Goal: Task Accomplishment & Management: Manage account settings

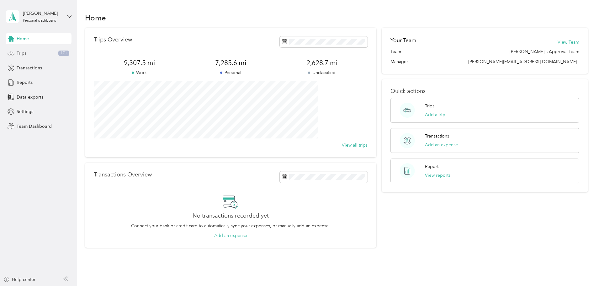
click at [24, 48] on div "Trips 171" at bounding box center [39, 53] width 66 height 11
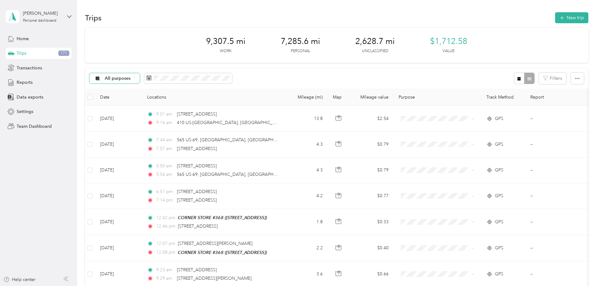
click at [136, 79] on icon at bounding box center [134, 78] width 3 height 3
click at [167, 102] on li "Unclassified" at bounding box center [163, 100] width 65 height 11
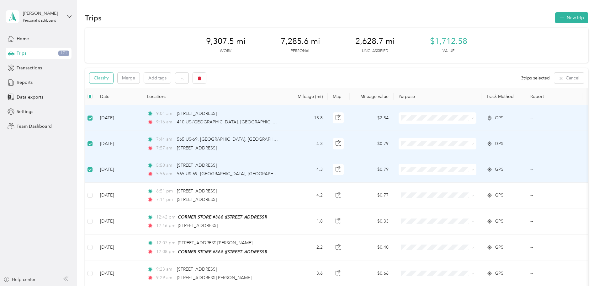
click at [113, 80] on button "Classify" at bounding box center [101, 77] width 24 height 11
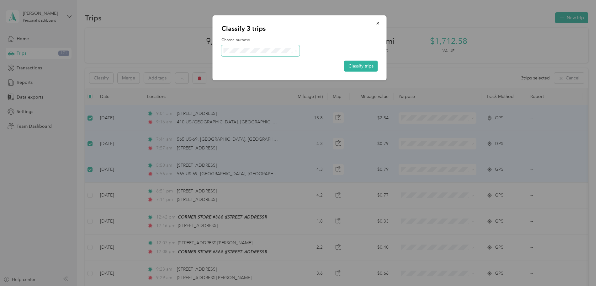
click at [295, 50] on icon at bounding box center [296, 51] width 3 height 3
click at [253, 71] on span "Personal" at bounding box center [266, 70] width 58 height 7
click at [362, 66] on button "Classify trips" at bounding box center [361, 66] width 34 height 11
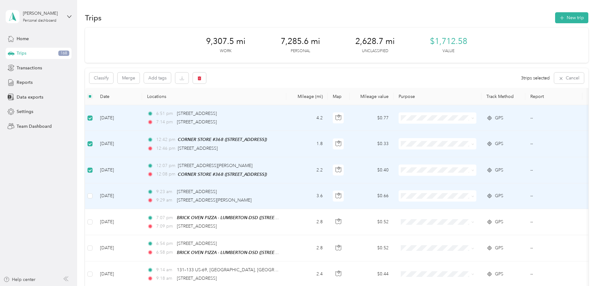
click at [95, 196] on td at bounding box center [90, 196] width 10 height 26
click at [201, 78] on icon "button" at bounding box center [200, 78] width 4 height 4
click at [291, 105] on button "Yes" at bounding box center [288, 104] width 12 height 10
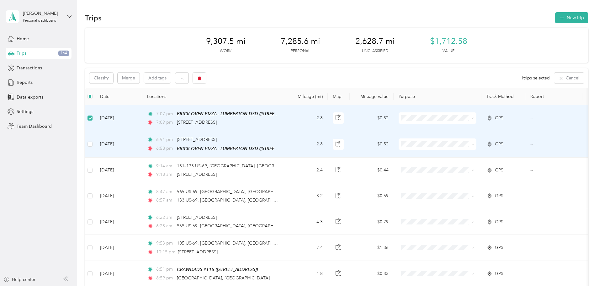
click at [95, 142] on td at bounding box center [90, 144] width 10 height 26
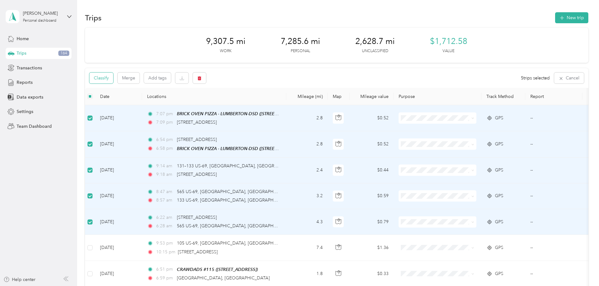
click at [113, 79] on button "Classify" at bounding box center [101, 77] width 24 height 11
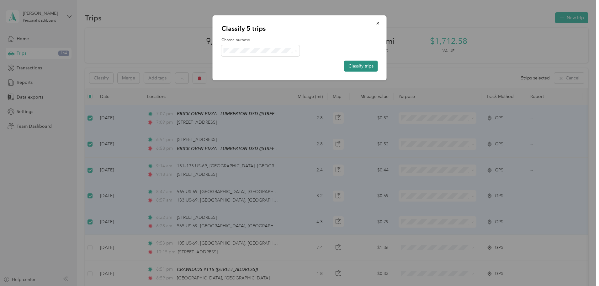
click at [360, 67] on button "Classify trips" at bounding box center [361, 66] width 34 height 11
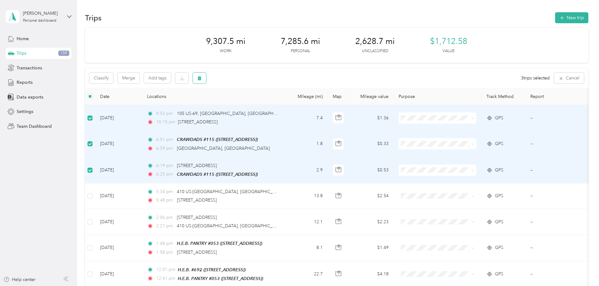
click at [206, 78] on button "button" at bounding box center [199, 77] width 13 height 11
click at [288, 104] on button "Yes" at bounding box center [288, 104] width 12 height 10
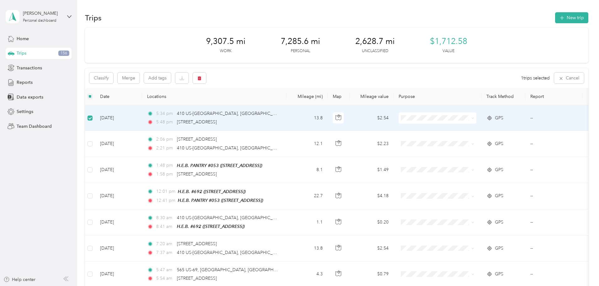
click at [461, 138] on span "Personal" at bounding box center [485, 140] width 58 height 7
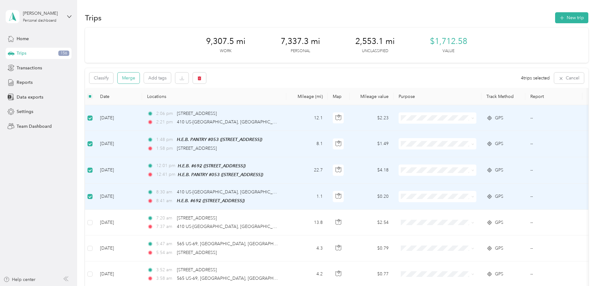
click at [140, 78] on button "Merge" at bounding box center [129, 77] width 22 height 11
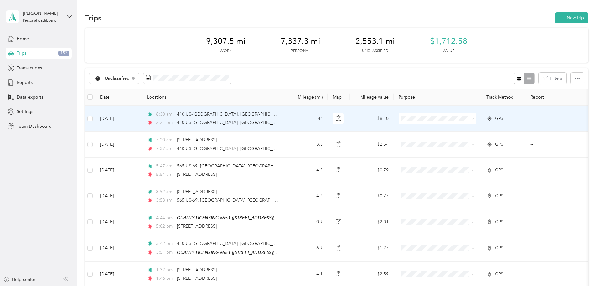
click at [474, 119] on icon at bounding box center [473, 118] width 3 height 3
click at [482, 128] on span "Del Papa Distributing" at bounding box center [485, 130] width 58 height 7
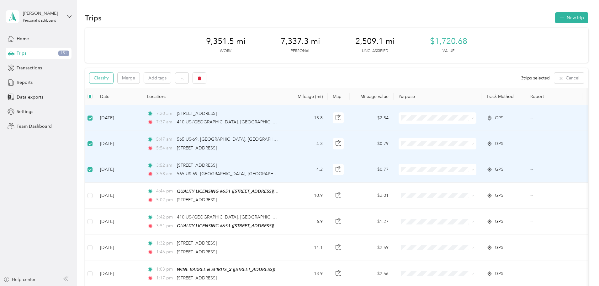
click at [113, 78] on button "Classify" at bounding box center [101, 77] width 24 height 11
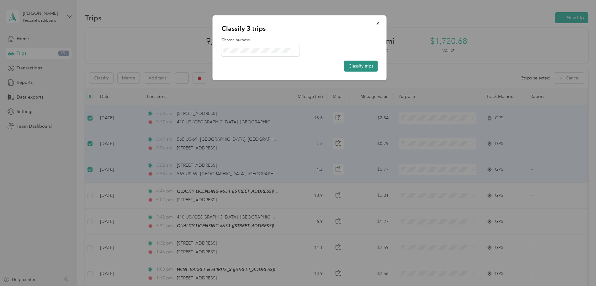
click at [363, 67] on button "Classify trips" at bounding box center [361, 66] width 34 height 11
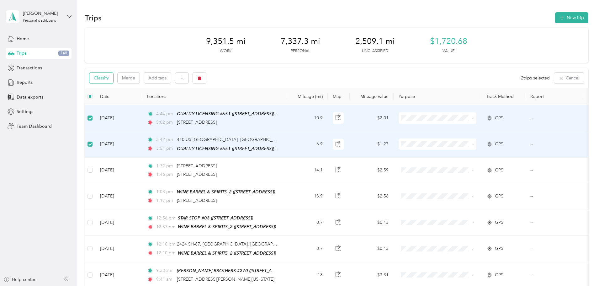
click at [113, 77] on button "Classify" at bounding box center [101, 77] width 24 height 11
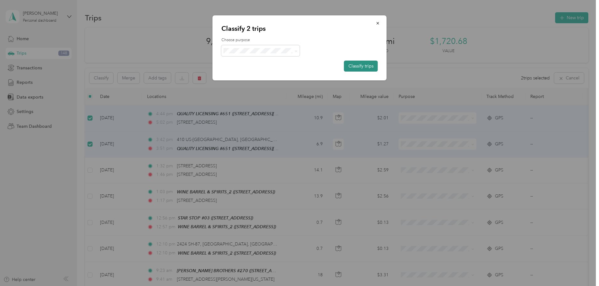
click at [365, 66] on button "Classify trips" at bounding box center [361, 66] width 34 height 11
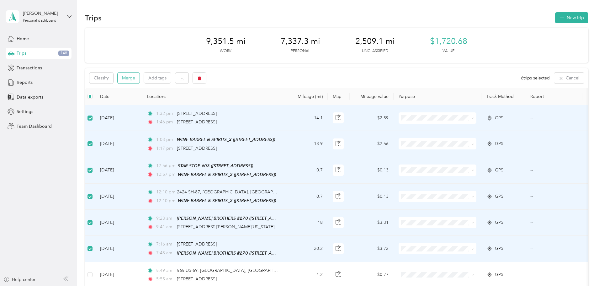
click at [140, 78] on button "Merge" at bounding box center [129, 77] width 22 height 11
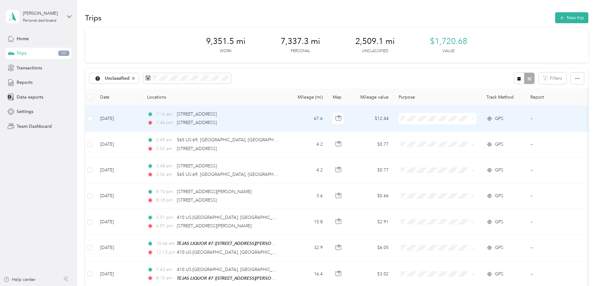
click at [474, 120] on icon at bounding box center [473, 118] width 3 height 3
click at [497, 132] on li "Del Papa Distributing" at bounding box center [480, 127] width 78 height 11
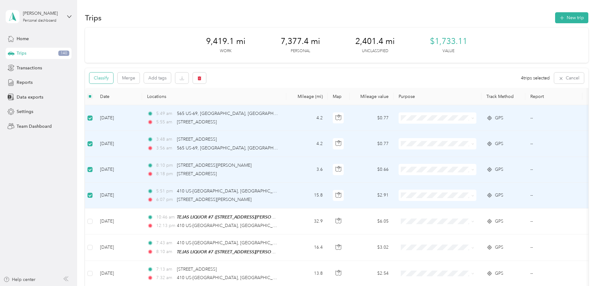
click at [113, 79] on button "Classify" at bounding box center [101, 77] width 24 height 11
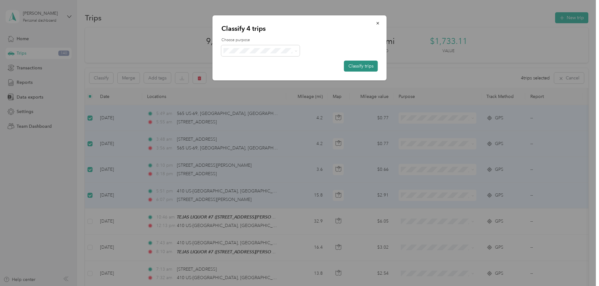
click at [362, 67] on button "Classify trips" at bounding box center [361, 66] width 34 height 11
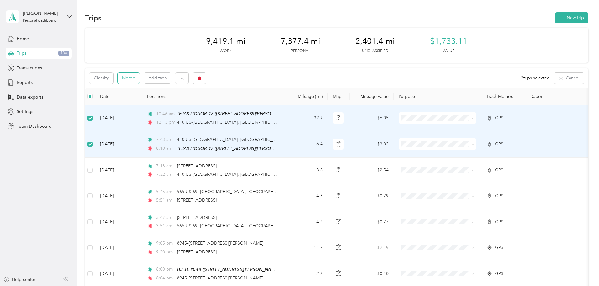
click at [140, 80] on button "Merge" at bounding box center [129, 77] width 22 height 11
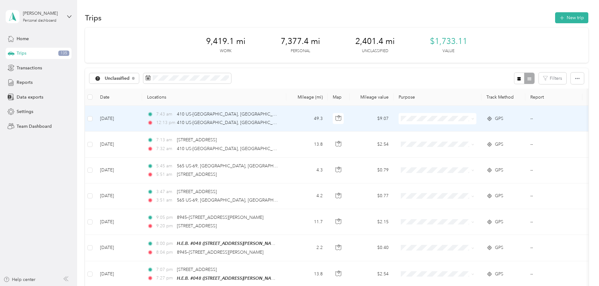
click at [474, 118] on span at bounding box center [471, 118] width 5 height 7
click at [474, 119] on icon at bounding box center [473, 118] width 3 height 3
click at [489, 128] on span "Del Papa Distributing" at bounding box center [485, 127] width 58 height 7
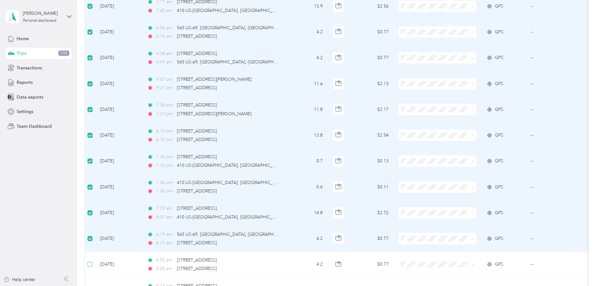
scroll to position [377, 0]
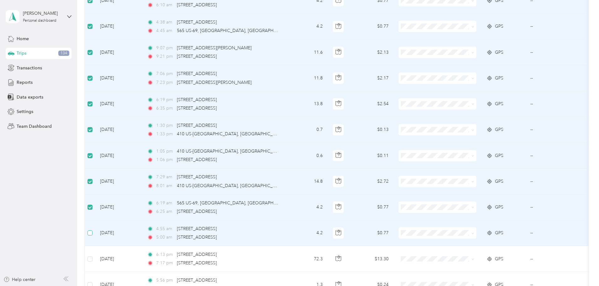
click at [93, 234] on label at bounding box center [90, 232] width 5 height 7
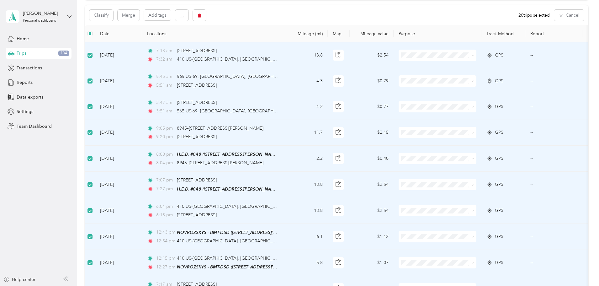
scroll to position [0, 0]
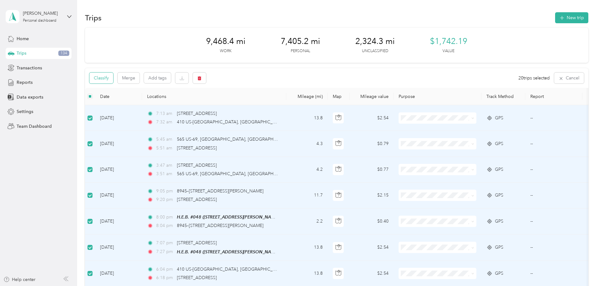
click at [113, 76] on button "Classify" at bounding box center [101, 77] width 24 height 11
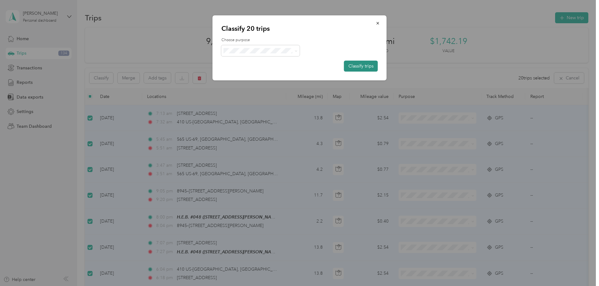
click at [359, 64] on button "Classify trips" at bounding box center [361, 66] width 34 height 11
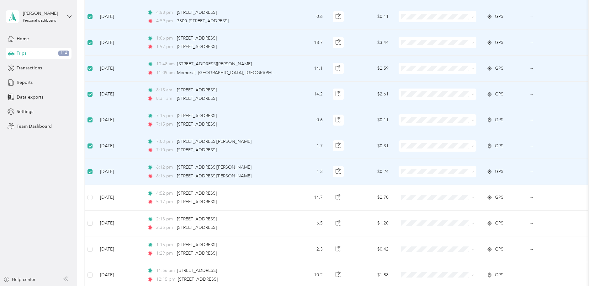
scroll to position [188, 0]
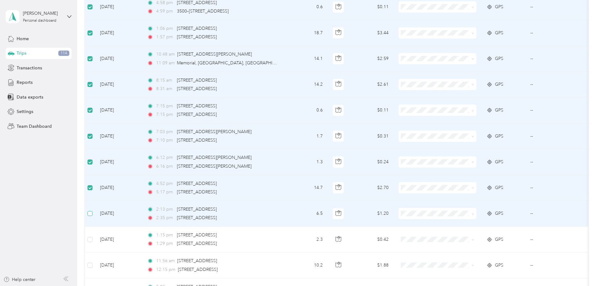
click at [93, 217] on label at bounding box center [90, 213] width 5 height 7
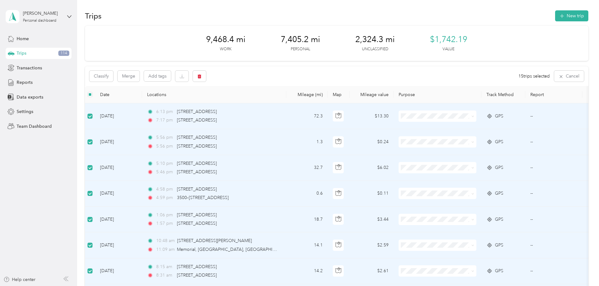
scroll to position [0, 0]
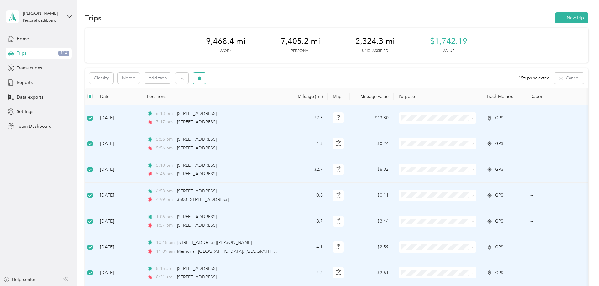
click at [201, 80] on icon "button" at bounding box center [200, 78] width 4 height 4
click at [290, 107] on button "Yes" at bounding box center [289, 104] width 12 height 10
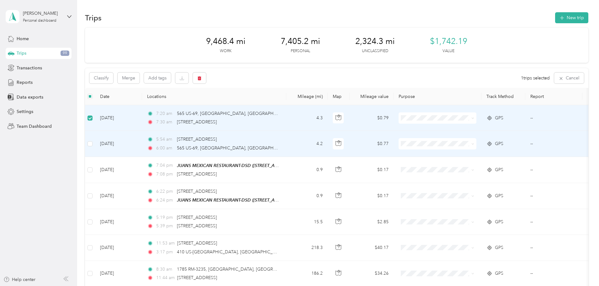
click at [95, 144] on td at bounding box center [90, 144] width 10 height 26
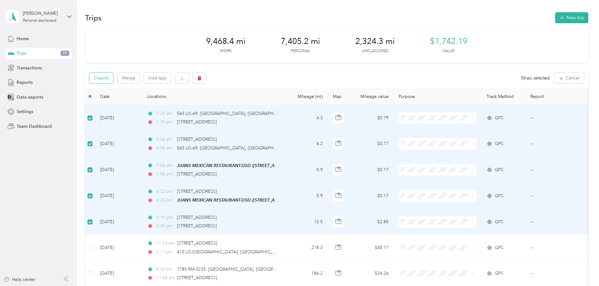
click at [113, 80] on button "Classify" at bounding box center [101, 77] width 24 height 11
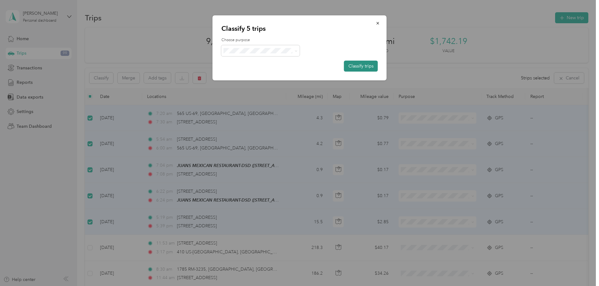
click at [358, 64] on button "Classify trips" at bounding box center [361, 66] width 34 height 11
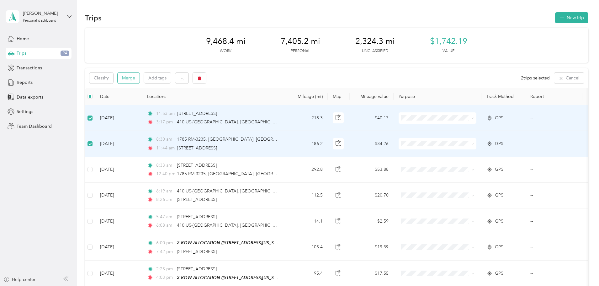
click at [140, 78] on button "Merge" at bounding box center [129, 77] width 22 height 11
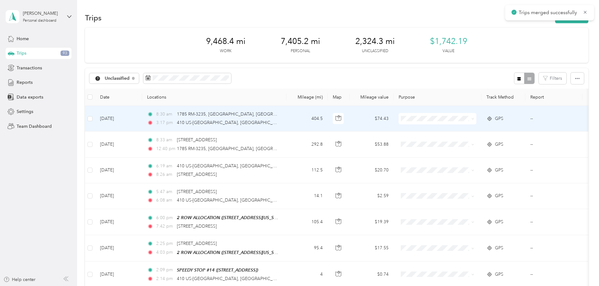
click at [474, 120] on span at bounding box center [473, 118] width 3 height 5
click at [474, 118] on icon at bounding box center [473, 118] width 3 height 3
click at [468, 128] on span "Del Papa Distributing" at bounding box center [485, 128] width 58 height 7
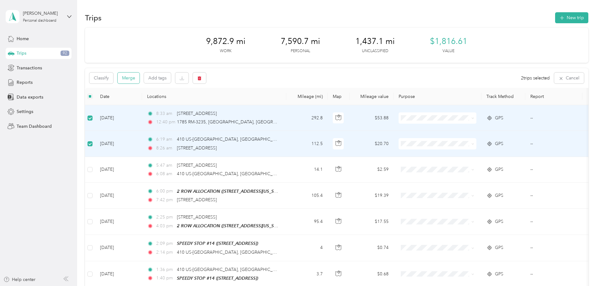
click at [140, 78] on button "Merge" at bounding box center [129, 77] width 22 height 11
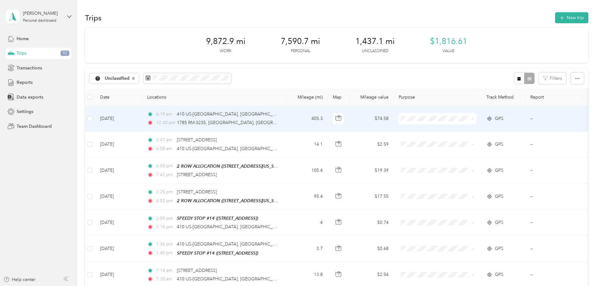
click at [477, 119] on span at bounding box center [438, 118] width 78 height 11
click at [474, 119] on icon at bounding box center [473, 118] width 3 height 3
click at [486, 131] on li "Del Papa Distributing" at bounding box center [480, 128] width 78 height 11
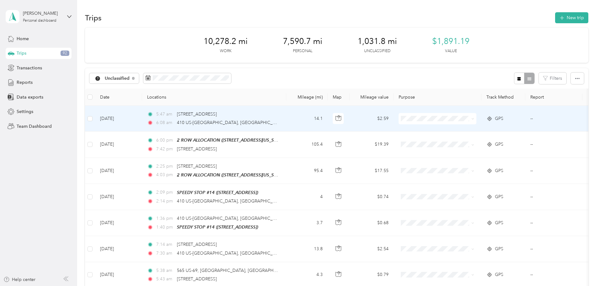
click at [474, 119] on icon at bounding box center [473, 118] width 3 height 3
click at [473, 141] on span "Personal" at bounding box center [485, 140] width 58 height 7
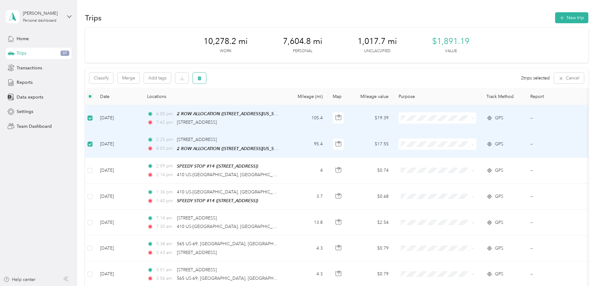
click at [201, 78] on icon "button" at bounding box center [200, 78] width 4 height 4
click at [285, 101] on button "Yes" at bounding box center [288, 104] width 12 height 10
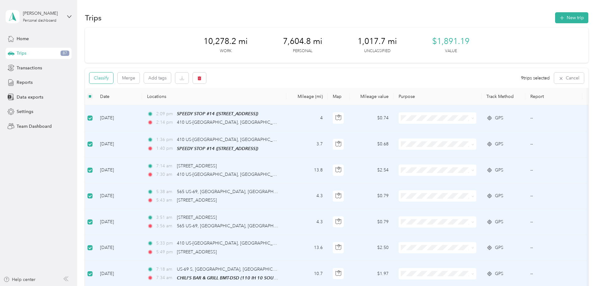
click at [113, 75] on button "Classify" at bounding box center [101, 77] width 24 height 11
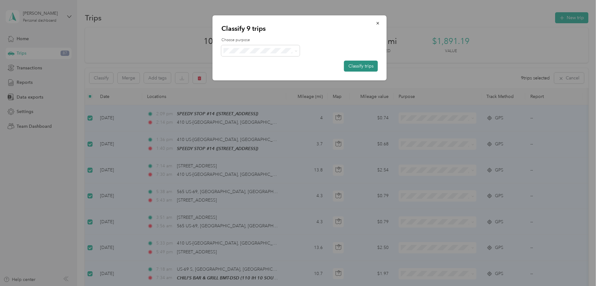
click at [359, 67] on button "Classify trips" at bounding box center [361, 66] width 34 height 11
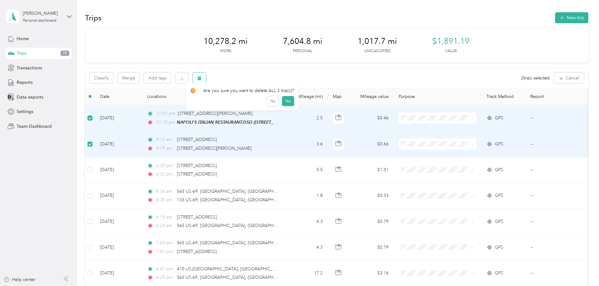
click at [202, 77] on icon "button" at bounding box center [199, 78] width 4 height 4
click at [286, 105] on button "Yes" at bounding box center [288, 104] width 12 height 10
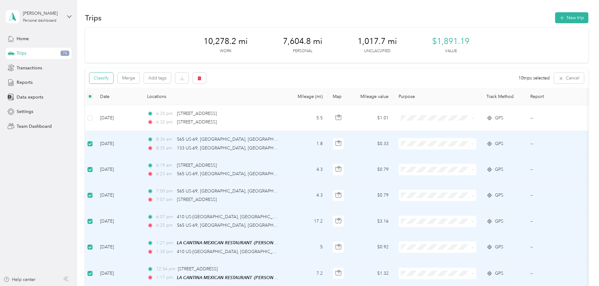
click at [113, 78] on button "Classify" at bounding box center [101, 77] width 24 height 11
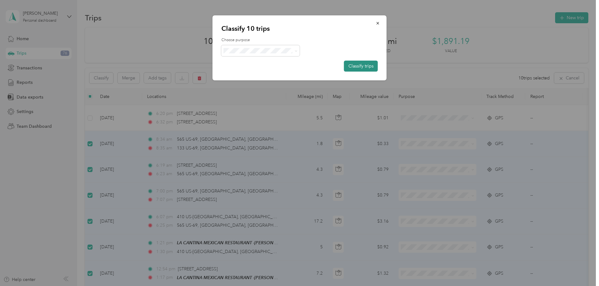
click at [360, 64] on button "Classify trips" at bounding box center [361, 66] width 34 height 11
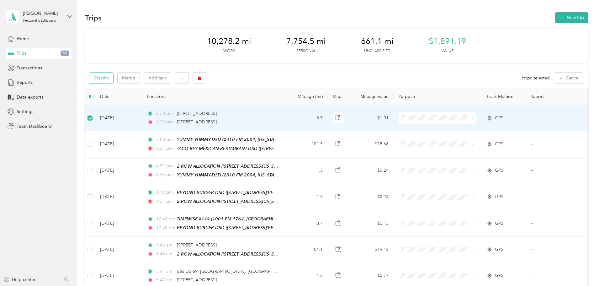
click at [113, 80] on button "Classify" at bounding box center [101, 77] width 24 height 11
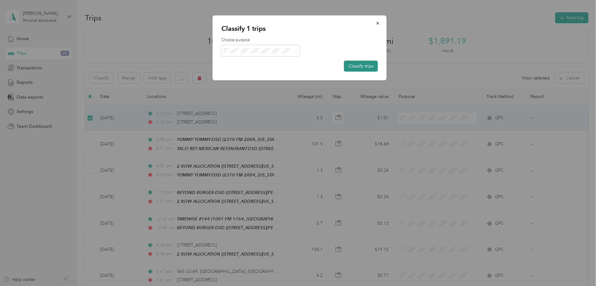
click at [373, 61] on button "Classify trips" at bounding box center [361, 66] width 34 height 11
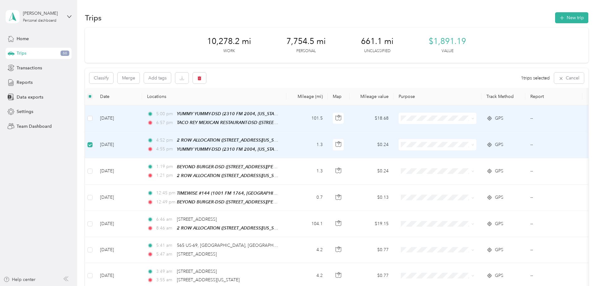
click at [95, 117] on td at bounding box center [90, 118] width 10 height 26
click at [140, 77] on button "Merge" at bounding box center [129, 77] width 22 height 11
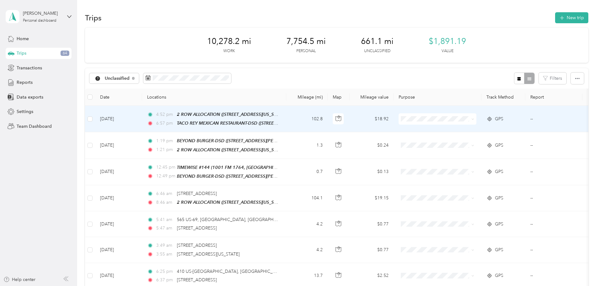
click at [472, 131] on span "Del Papa Distributing" at bounding box center [485, 130] width 58 height 7
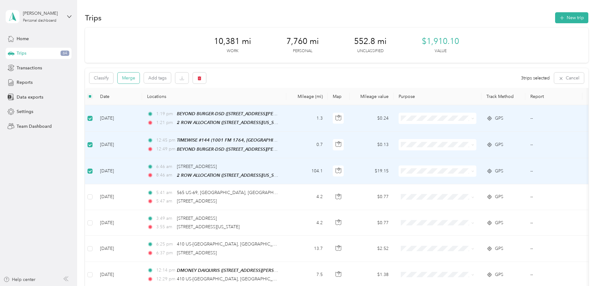
click at [140, 78] on button "Merge" at bounding box center [129, 77] width 22 height 11
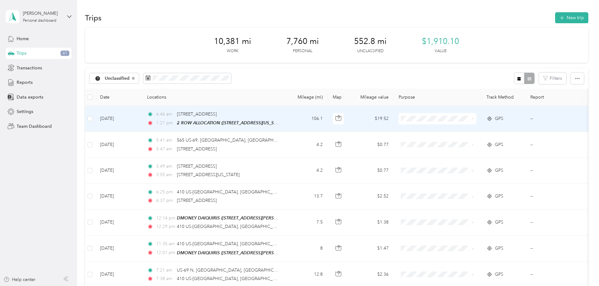
click at [473, 130] on span "Del Papa Distributing" at bounding box center [485, 130] width 58 height 7
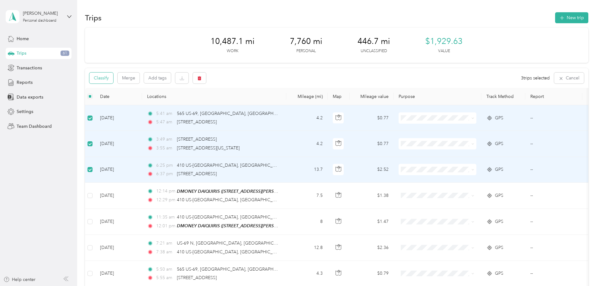
click at [113, 78] on button "Classify" at bounding box center [101, 77] width 24 height 11
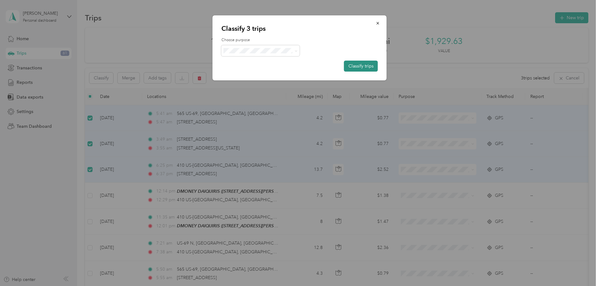
click at [363, 66] on button "Classify trips" at bounding box center [361, 66] width 34 height 11
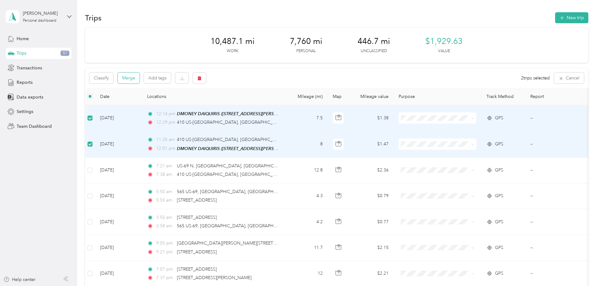
click at [140, 79] on button "Merge" at bounding box center [129, 77] width 22 height 11
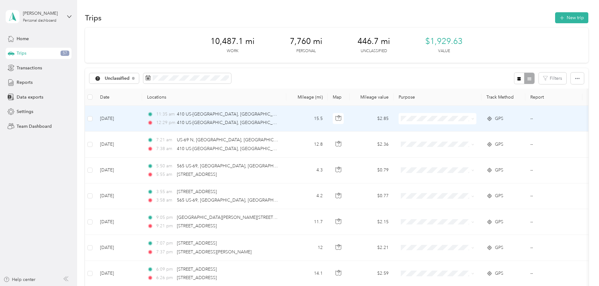
click at [484, 131] on li "Del Papa Distributing" at bounding box center [480, 130] width 78 height 11
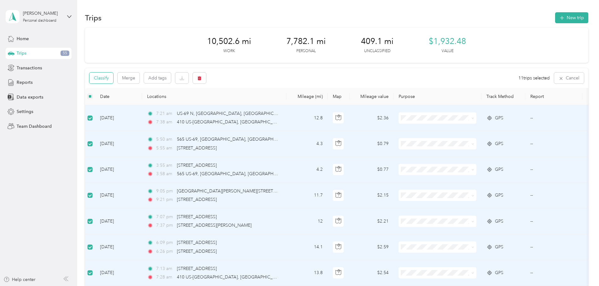
click at [113, 76] on button "Classify" at bounding box center [101, 77] width 24 height 11
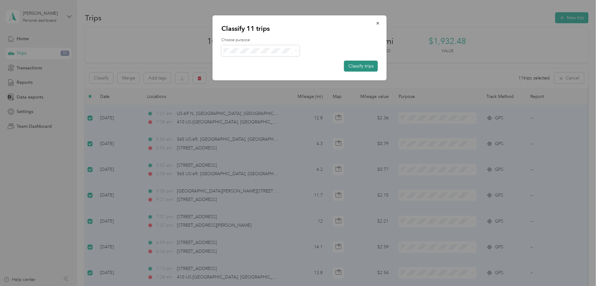
click at [360, 66] on button "Classify trips" at bounding box center [361, 66] width 34 height 11
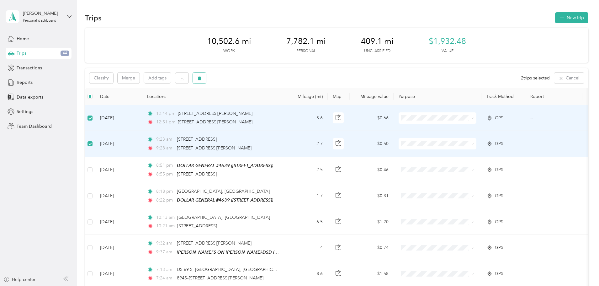
click at [206, 76] on button "button" at bounding box center [199, 77] width 13 height 11
click at [286, 105] on button "Yes" at bounding box center [288, 104] width 12 height 10
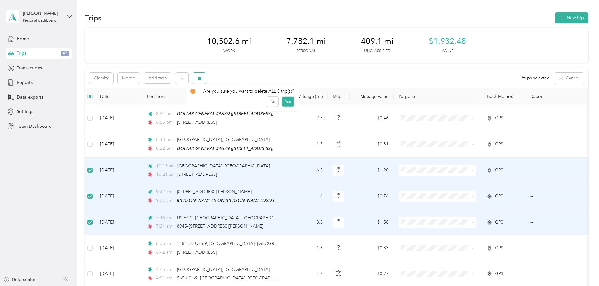
click at [201, 78] on icon "button" at bounding box center [200, 78] width 4 height 4
click at [289, 103] on button "Yes" at bounding box center [288, 104] width 12 height 10
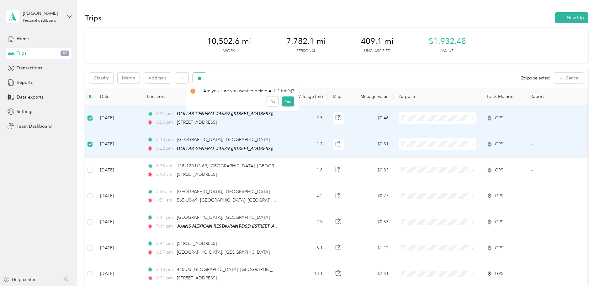
click at [201, 78] on icon "button" at bounding box center [200, 78] width 4 height 4
click at [286, 104] on button "Yes" at bounding box center [288, 104] width 12 height 10
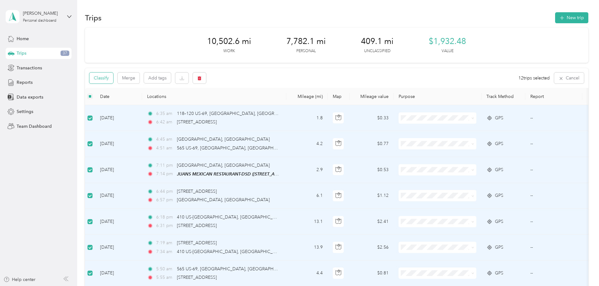
click at [113, 79] on button "Classify" at bounding box center [101, 77] width 24 height 11
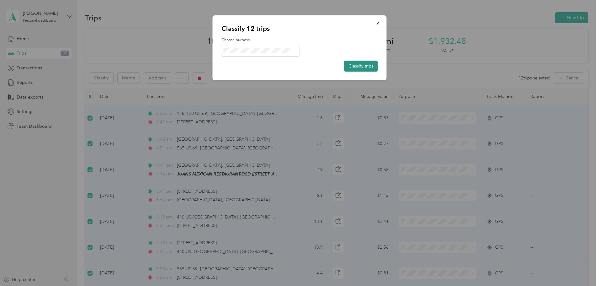
click at [366, 64] on button "Classify trips" at bounding box center [361, 66] width 34 height 11
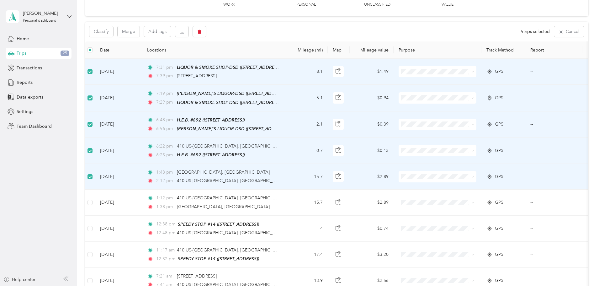
scroll to position [63, 0]
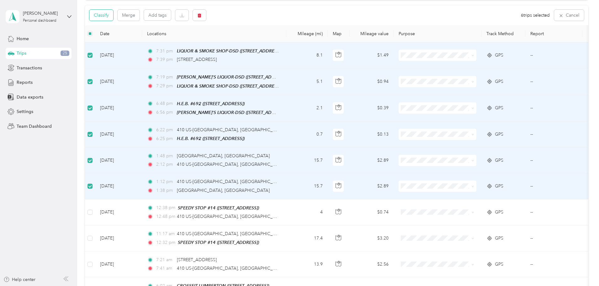
click at [113, 15] on button "Classify" at bounding box center [101, 15] width 24 height 11
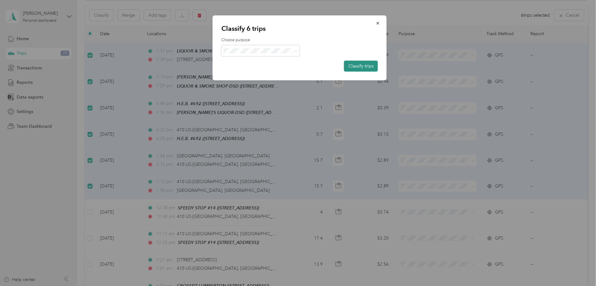
click at [356, 66] on button "Classify trips" at bounding box center [361, 66] width 34 height 11
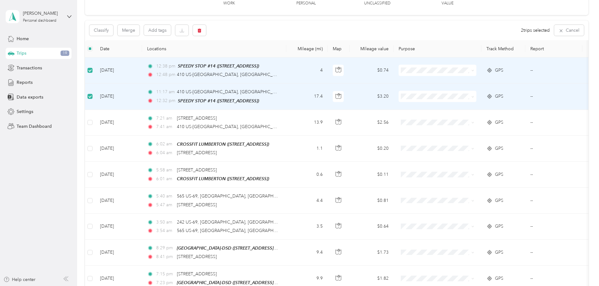
scroll to position [31, 0]
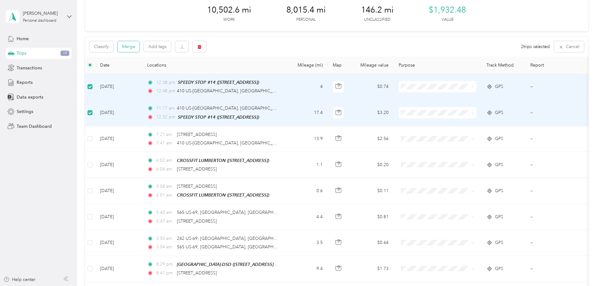
click at [140, 47] on button "Merge" at bounding box center [129, 46] width 22 height 11
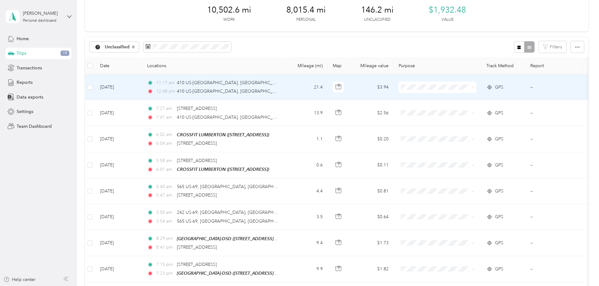
click at [492, 98] on span "Del Papa Distributing" at bounding box center [485, 98] width 58 height 7
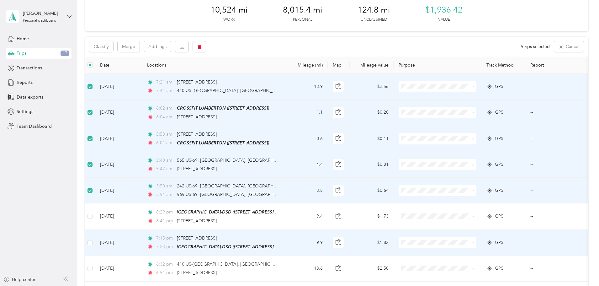
scroll to position [0, 0]
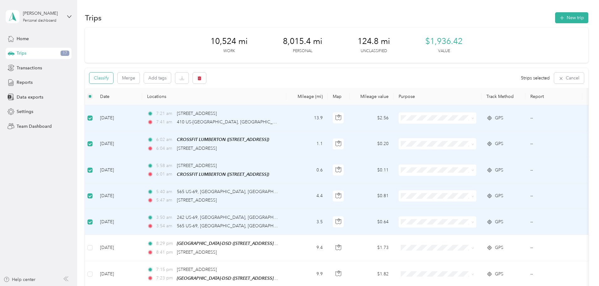
click at [113, 78] on button "Classify" at bounding box center [101, 77] width 24 height 11
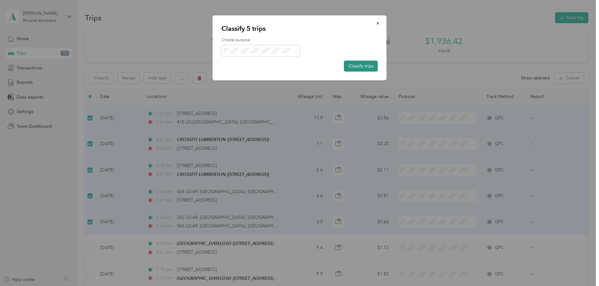
click at [359, 63] on button "Classify trips" at bounding box center [361, 66] width 34 height 11
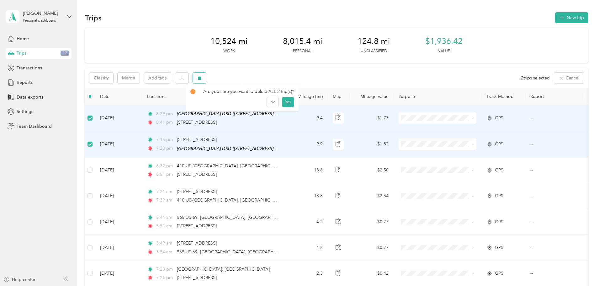
click at [206, 82] on button "button" at bounding box center [199, 77] width 13 height 11
click at [289, 104] on button "Yes" at bounding box center [288, 104] width 12 height 10
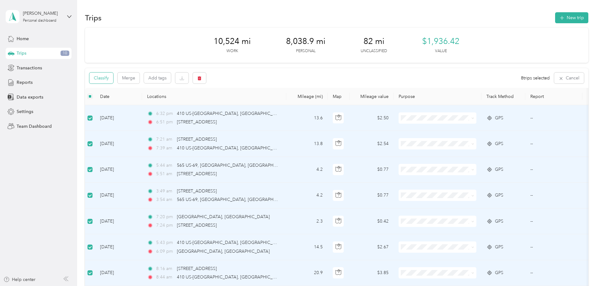
click at [113, 78] on button "Classify" at bounding box center [101, 77] width 24 height 11
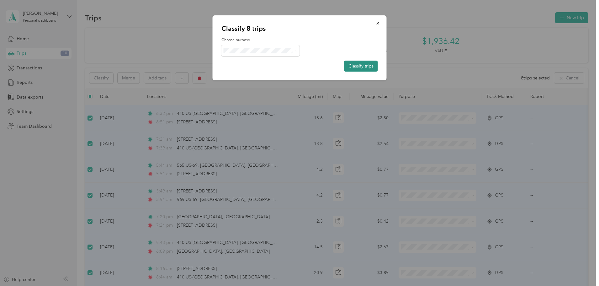
click at [369, 64] on button "Classify trips" at bounding box center [361, 66] width 34 height 11
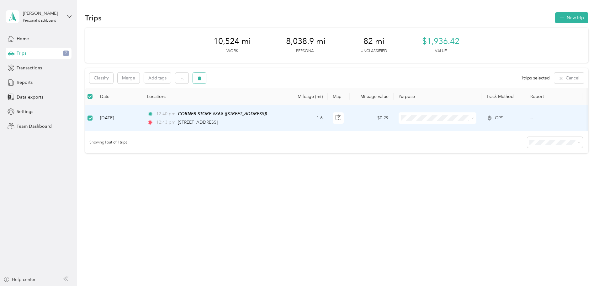
click at [206, 79] on button "button" at bounding box center [199, 77] width 13 height 11
click at [283, 105] on button "Yes" at bounding box center [288, 104] width 12 height 10
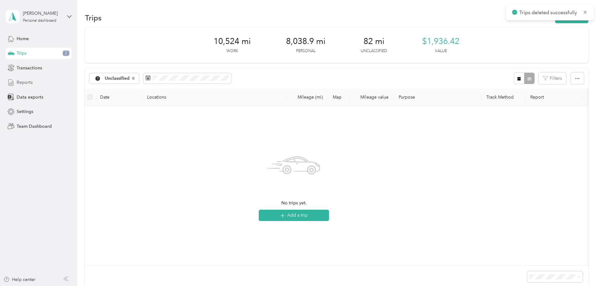
click at [23, 82] on span "Reports" at bounding box center [25, 82] width 16 height 7
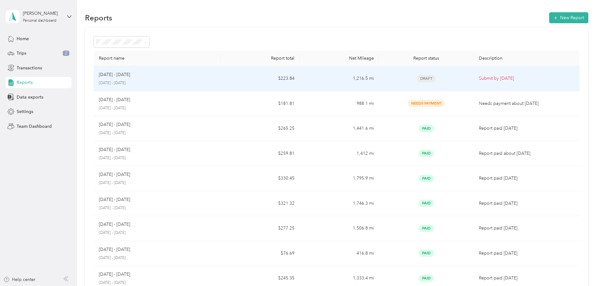
click at [172, 78] on div "[DATE] - [DATE] [DATE] - [DATE]" at bounding box center [157, 78] width 117 height 15
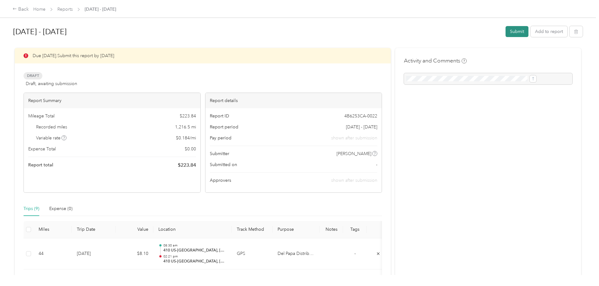
click at [506, 29] on button "Submit" at bounding box center [517, 31] width 23 height 11
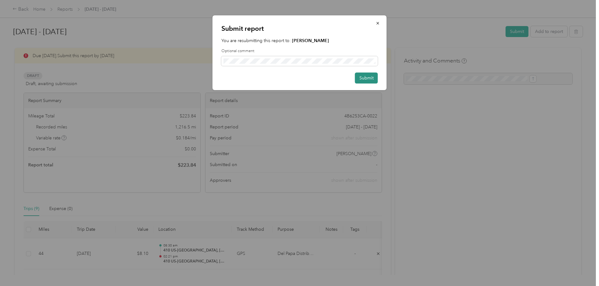
click at [374, 78] on button "Submit" at bounding box center [366, 77] width 23 height 11
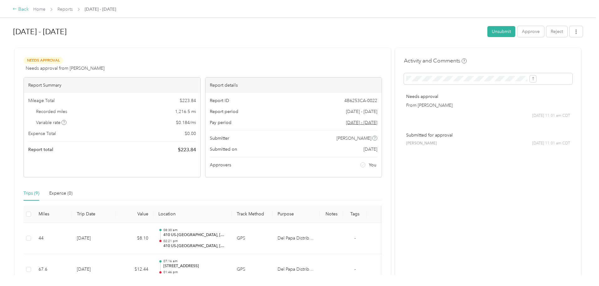
click at [29, 7] on div "Back" at bounding box center [21, 10] width 16 height 8
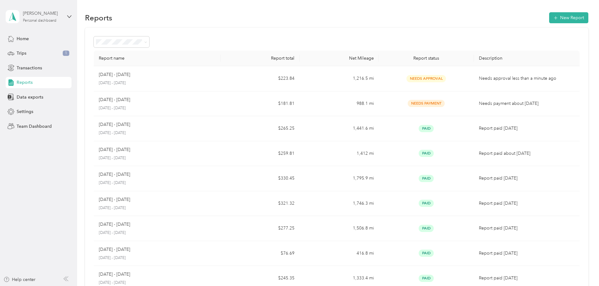
click at [40, 15] on div "[PERSON_NAME]" at bounding box center [42, 13] width 39 height 7
click at [27, 51] on div "Team dashboard" at bounding box center [28, 51] width 34 height 7
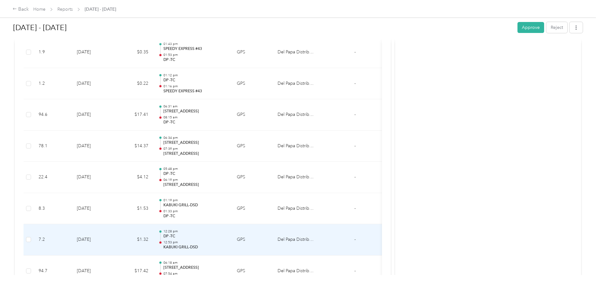
scroll to position [314, 0]
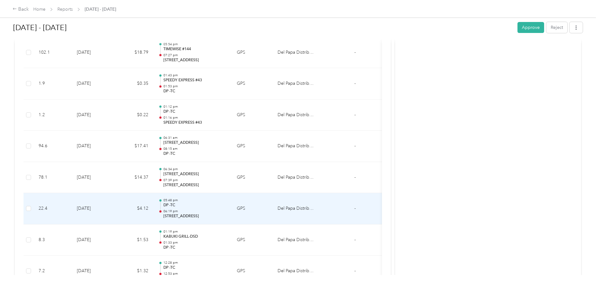
click at [227, 204] on p "DP -TC" at bounding box center [194, 205] width 63 height 6
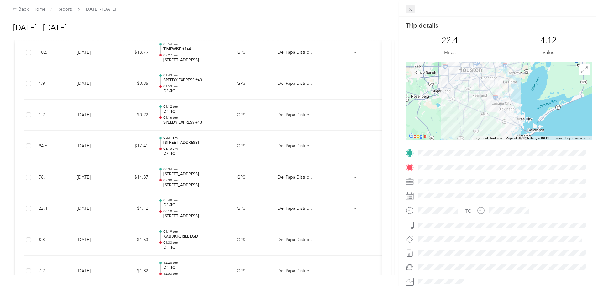
click at [411, 9] on icon at bounding box center [410, 9] width 3 height 3
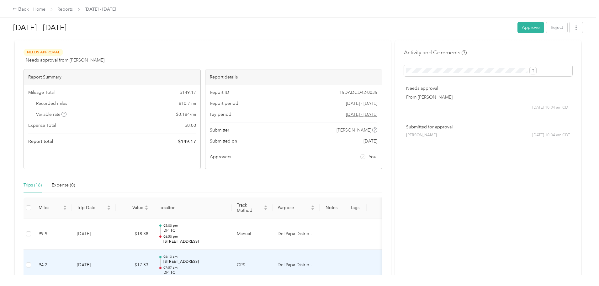
scroll to position [0, 0]
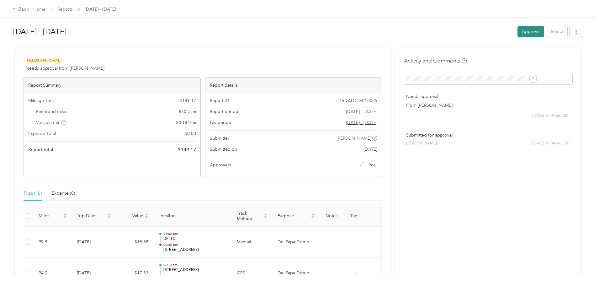
click at [518, 30] on button "Approve" at bounding box center [531, 31] width 27 height 11
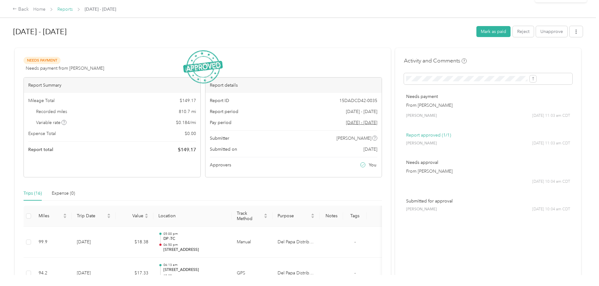
click at [73, 8] on link "Reports" at bounding box center [64, 9] width 15 height 5
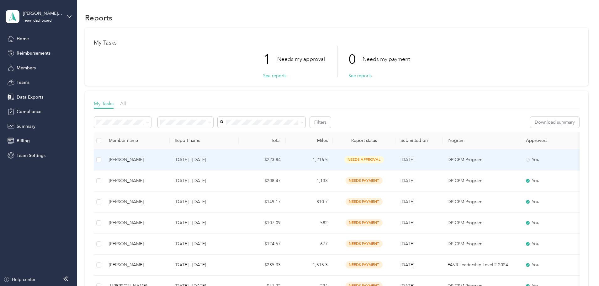
click at [234, 158] on p "[DATE] - [DATE]" at bounding box center [204, 159] width 59 height 7
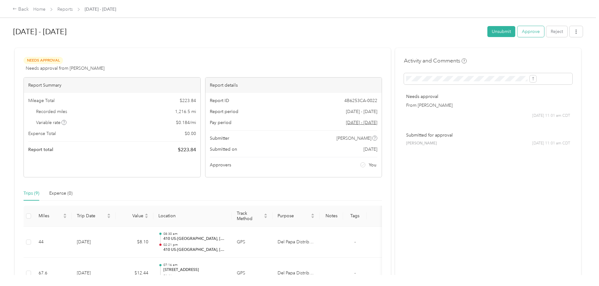
click at [518, 31] on button "Approve" at bounding box center [531, 31] width 27 height 11
